Goal: Information Seeking & Learning: Check status

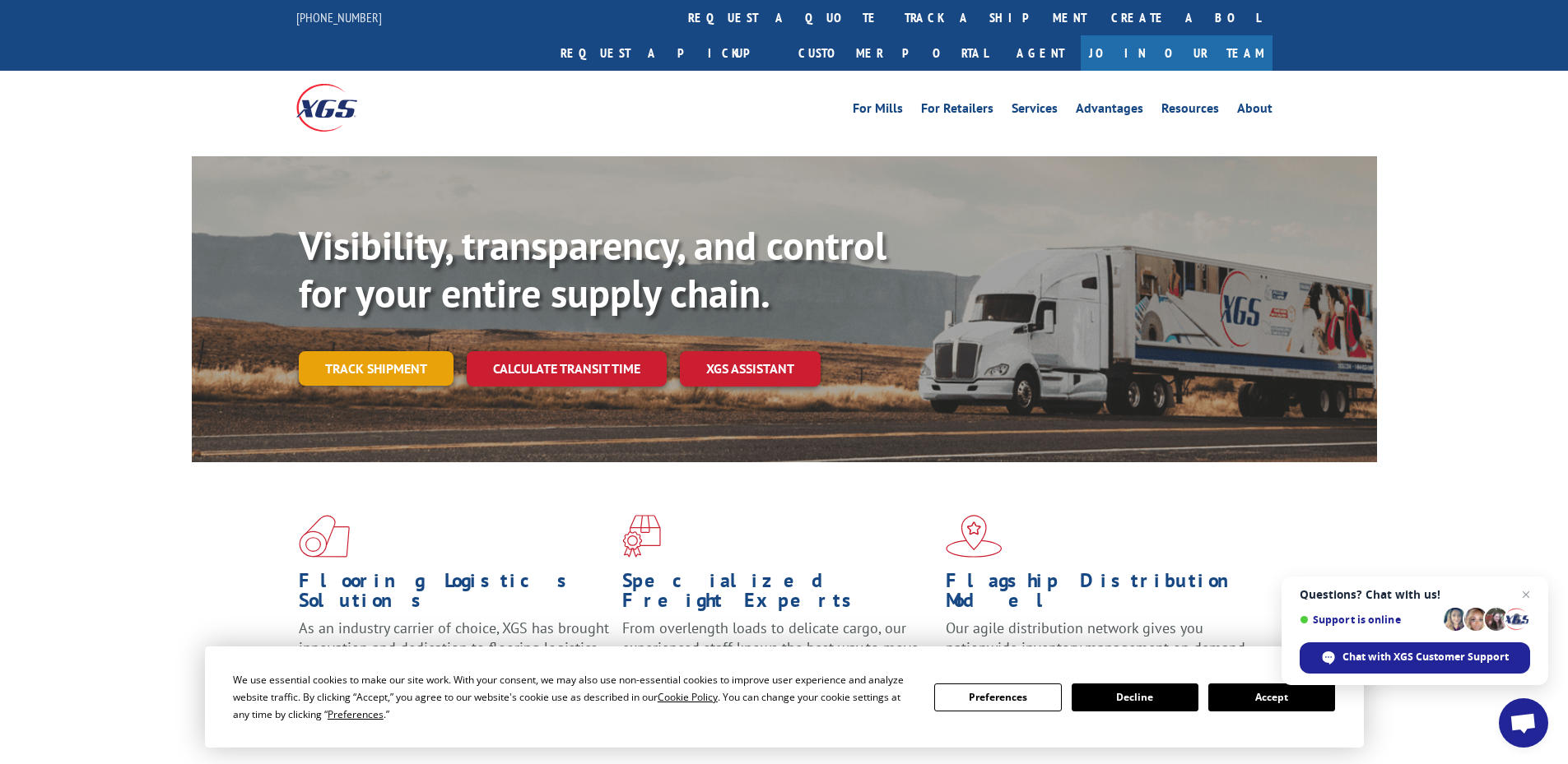
click at [400, 351] on link "Track shipment" at bounding box center [376, 368] width 155 height 35
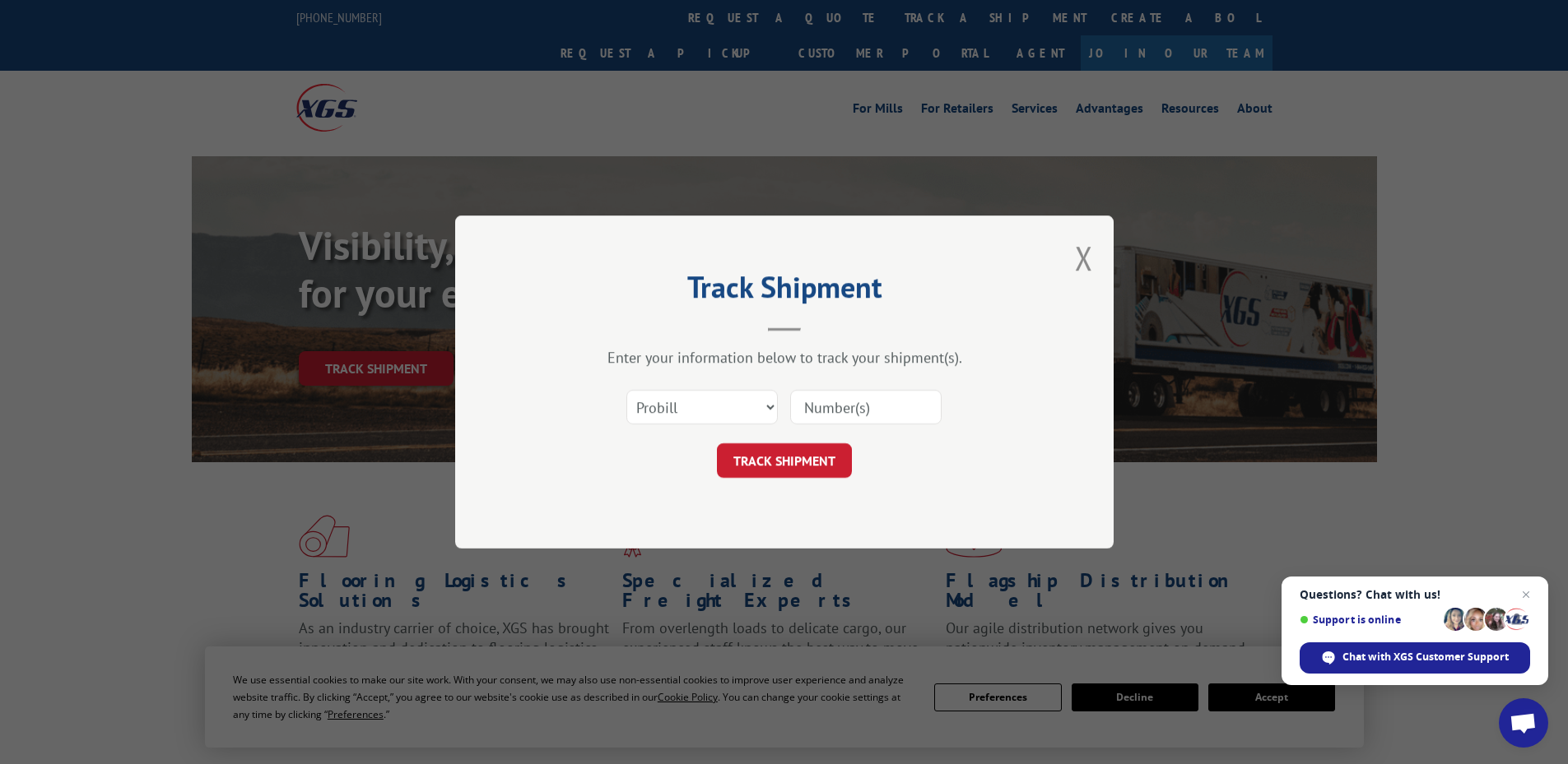
click at [872, 416] on input at bounding box center [866, 406] width 151 height 35
type input "17672749"
click at [829, 450] on button "TRACK SHIPMENT" at bounding box center [785, 460] width 135 height 35
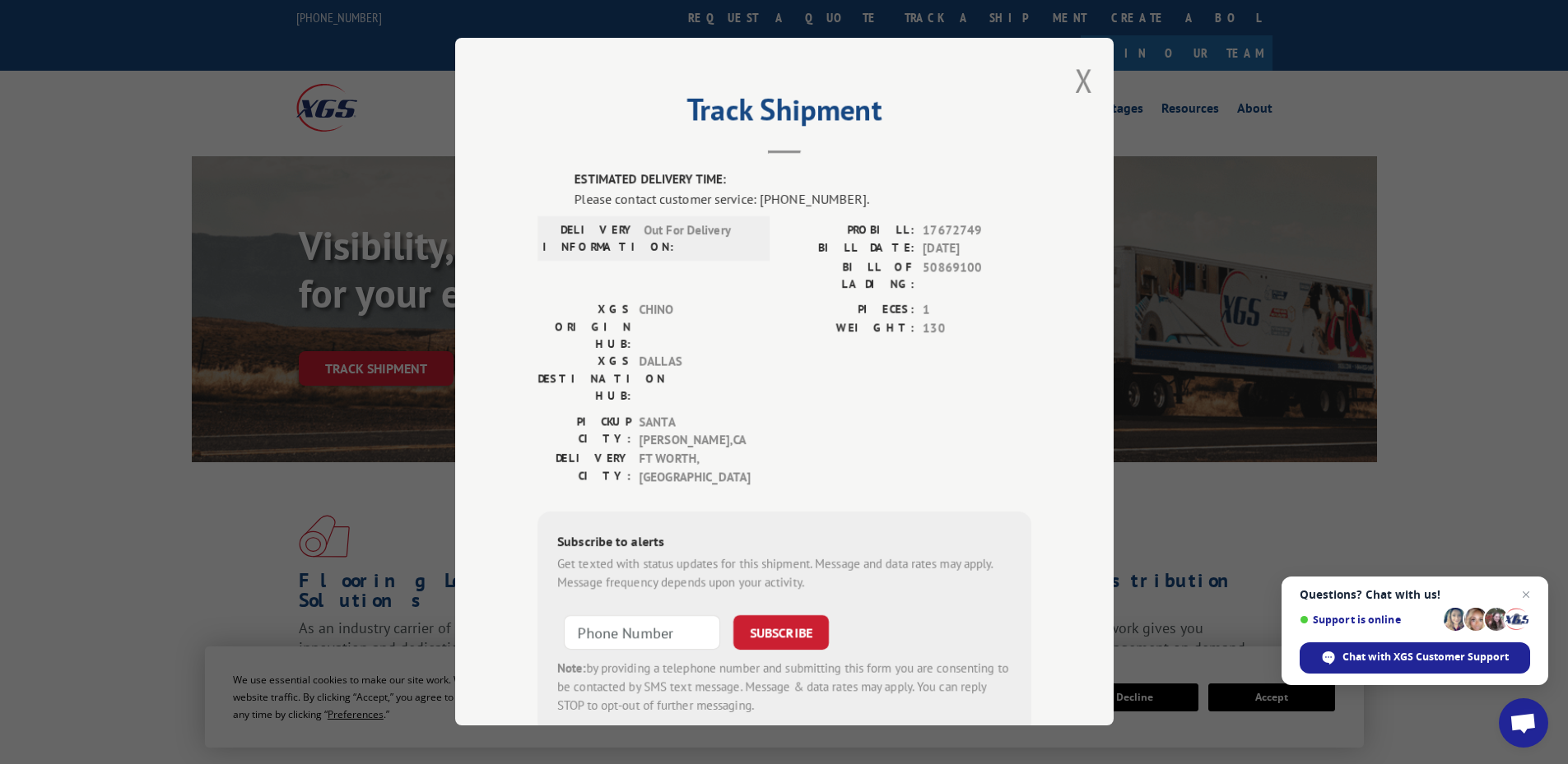
click at [948, 229] on span "17672749" at bounding box center [977, 230] width 109 height 19
copy span "17672749"
